Goal: Transaction & Acquisition: Book appointment/travel/reservation

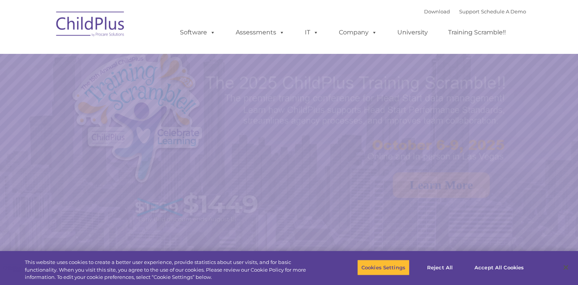
select select "MEDIUM"
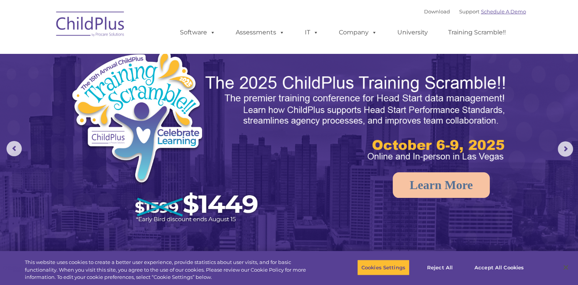
click at [519, 14] on link "Schedule A Demo" at bounding box center [503, 11] width 45 height 6
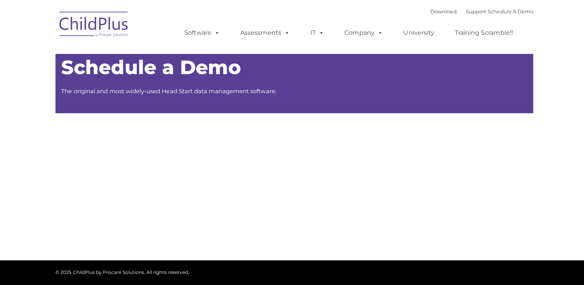
type input ""
